Goal: Transaction & Acquisition: Purchase product/service

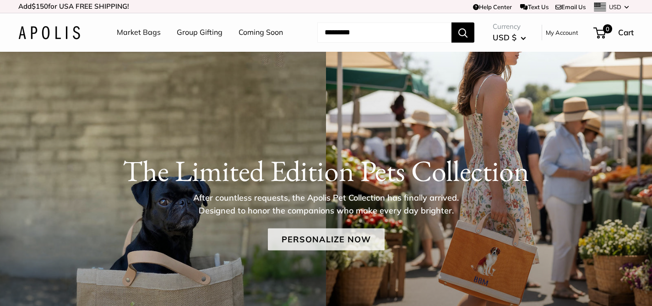
click at [350, 235] on link "Personalize Now" at bounding box center [326, 239] width 117 height 22
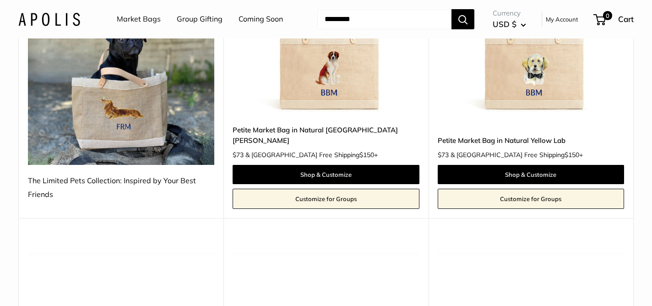
scroll to position [247, 0]
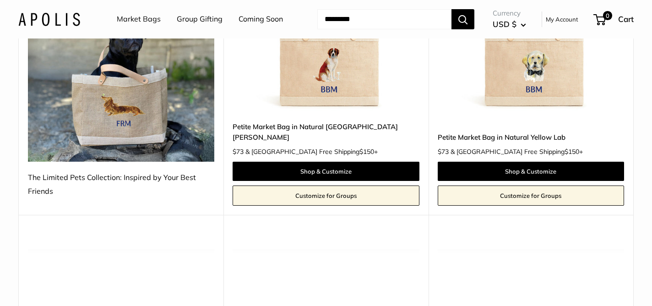
click at [316, 190] on link "Customize for Groups" at bounding box center [326, 195] width 186 height 20
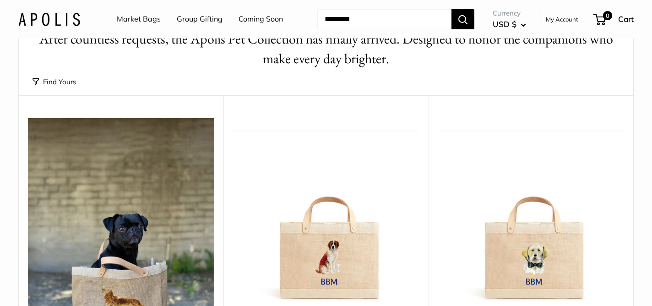
scroll to position [0, 0]
